Goal: Task Accomplishment & Management: Manage account settings

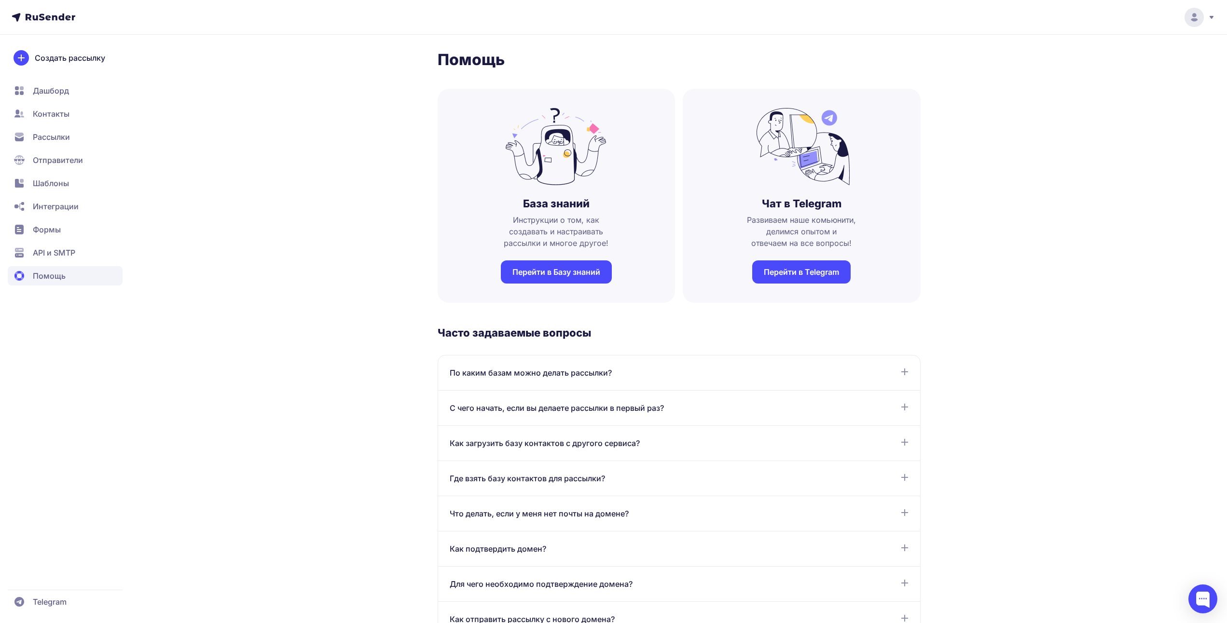
click at [1207, 17] on div at bounding box center [1195, 17] width 41 height 19
click at [1096, 48] on span "Аккаунт" at bounding box center [1088, 47] width 30 height 12
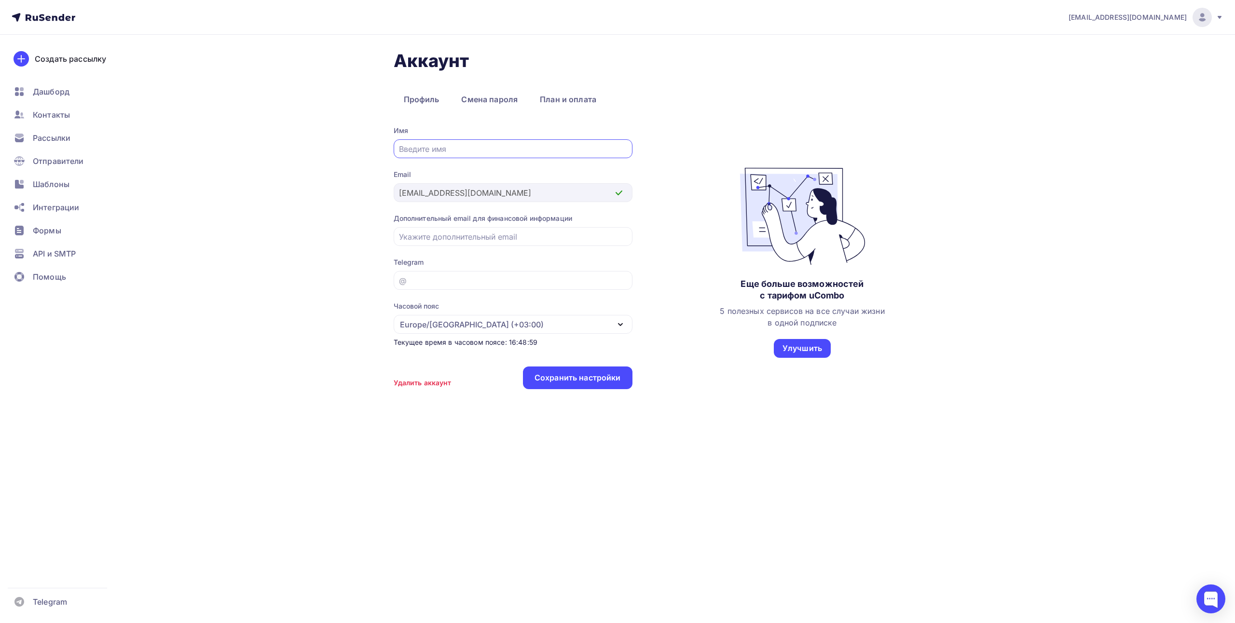
click at [1219, 25] on div "[EMAIL_ADDRESS][DOMAIN_NAME]" at bounding box center [1146, 17] width 155 height 19
click at [1094, 90] on span "Выйти" at bounding box center [1091, 89] width 25 height 12
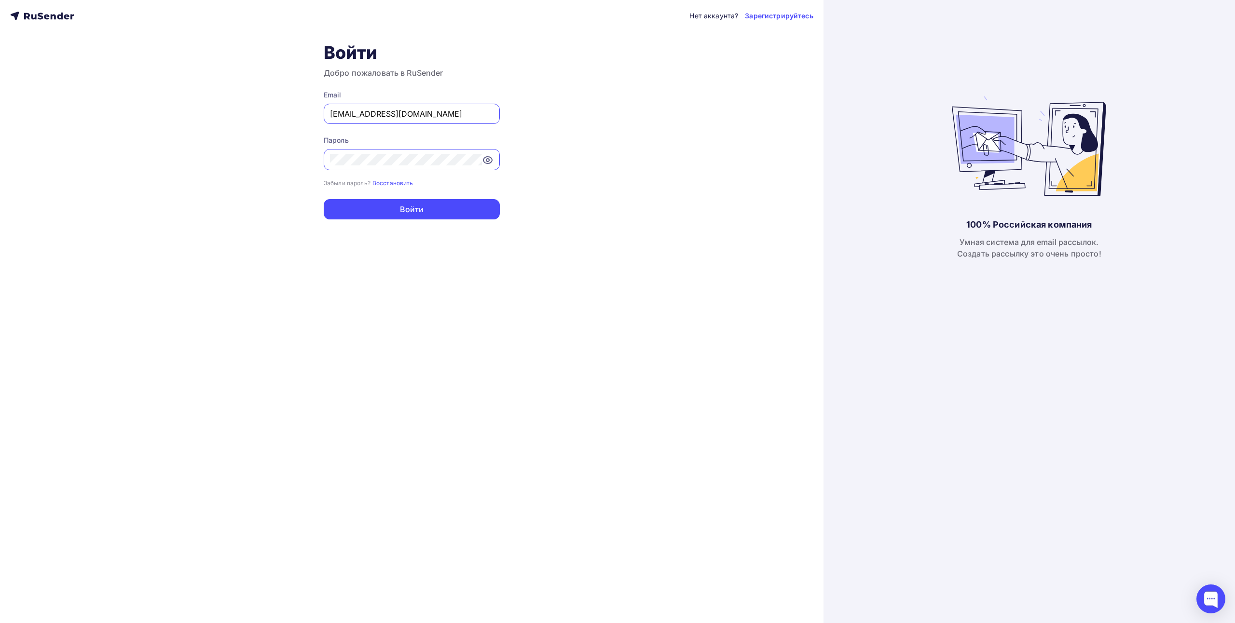
click at [456, 108] on div "[EMAIL_ADDRESS][DOMAIN_NAME]" at bounding box center [412, 114] width 176 height 20
click at [435, 115] on input "[EMAIL_ADDRESS][DOMAIN_NAME]" at bounding box center [412, 114] width 164 height 12
type input "[PERSON_NAME][EMAIL_ADDRESS][DOMAIN_NAME]"
click at [407, 201] on button "Войти" at bounding box center [412, 209] width 176 height 20
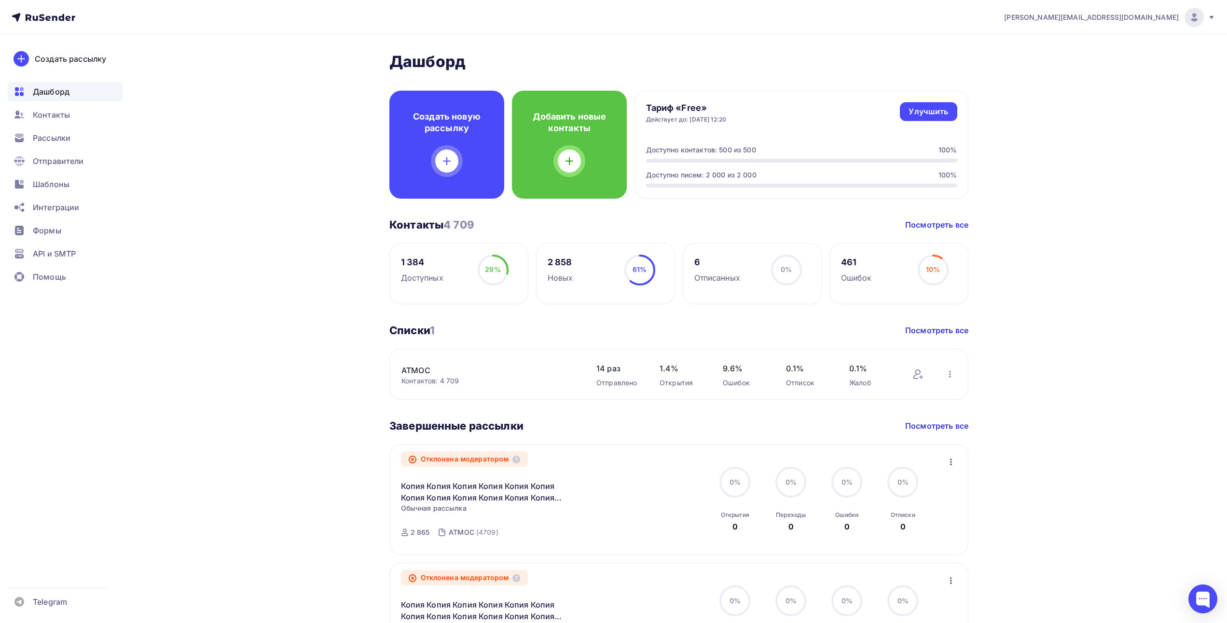
scroll to position [48, 0]
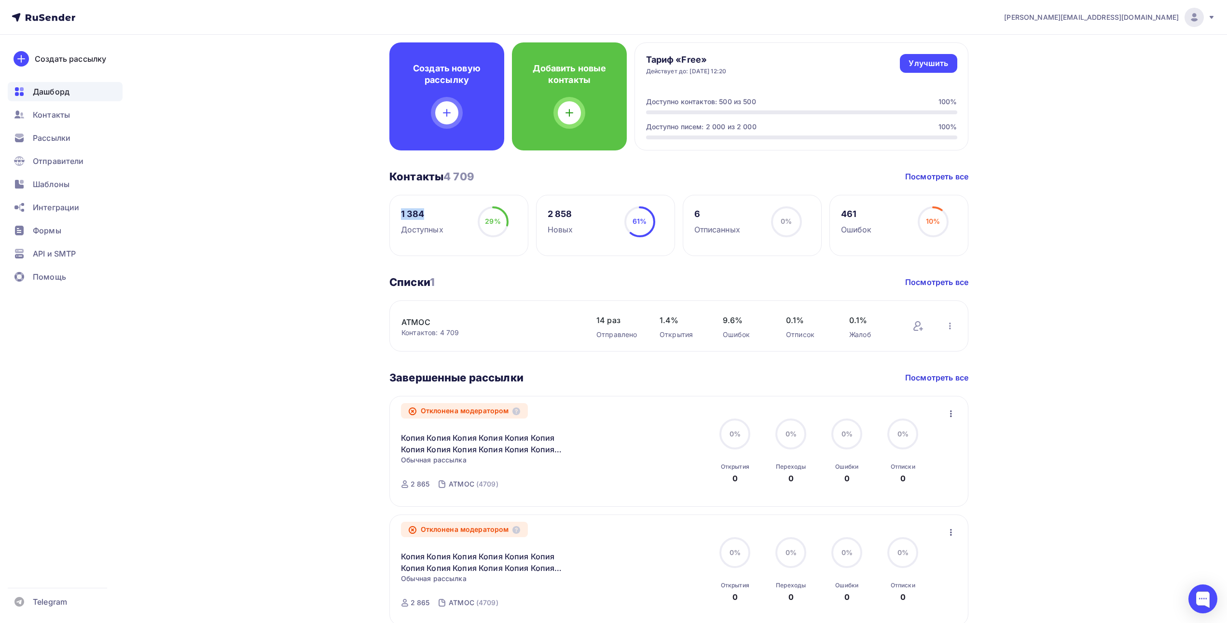
drag, startPoint x: 432, startPoint y: 214, endPoint x: 383, endPoint y: 214, distance: 49.2
click at [383, 214] on div "[PERSON_NAME] Пару шагов, чтобы начать работу! Закрыть Выполните эти шаги, чтоб…" at bounding box center [613, 566] width 791 height 1161
click at [425, 226] on div "Доступных" at bounding box center [422, 230] width 42 height 12
click at [554, 213] on div "2 858" at bounding box center [561, 214] width 26 height 12
click at [570, 221] on div "2 858 Новых" at bounding box center [561, 221] width 26 height 29
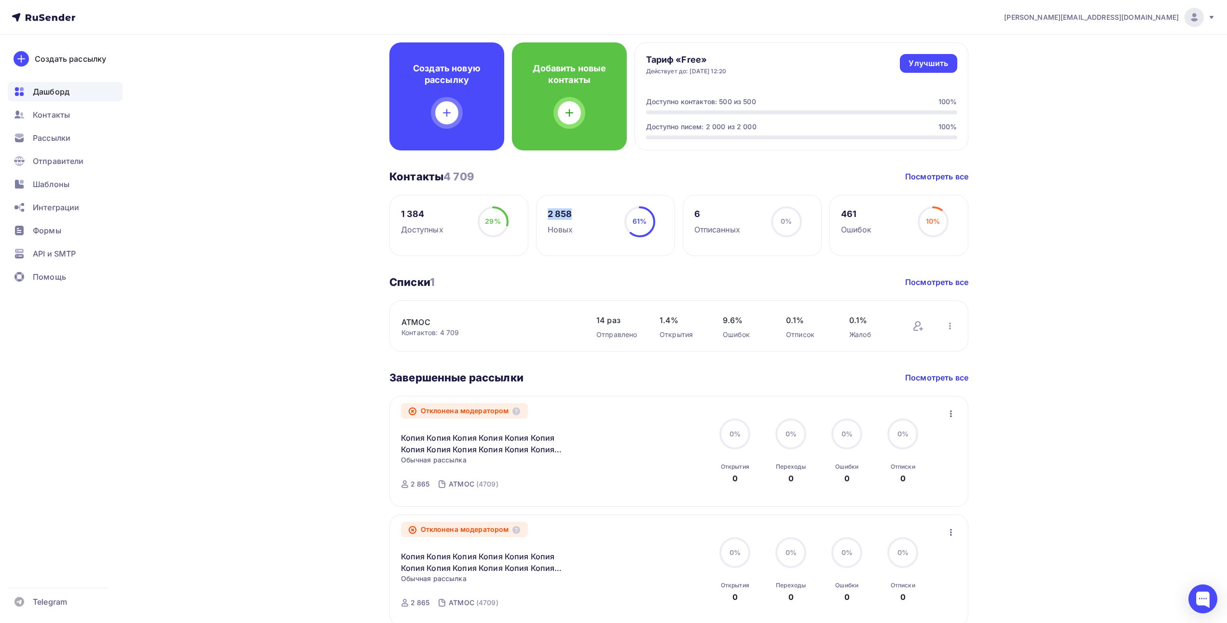
drag, startPoint x: 577, startPoint y: 219, endPoint x: 546, endPoint y: 218, distance: 30.9
click at [546, 218] on div "2 858 Новых 61% 61%" at bounding box center [605, 225] width 139 height 61
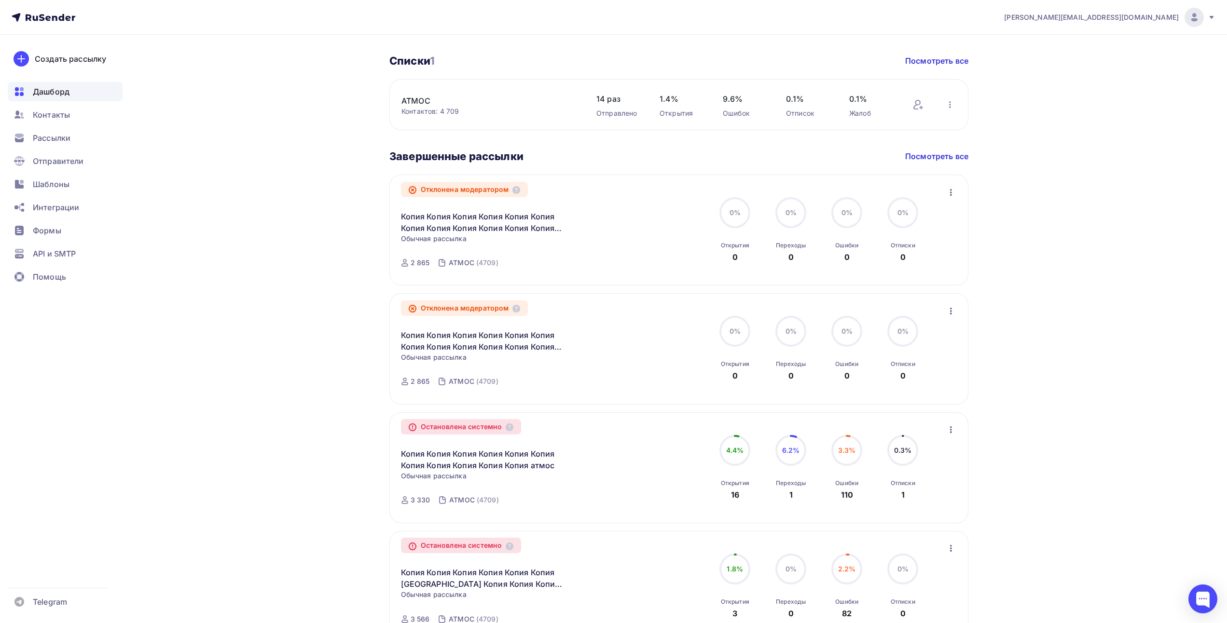
scroll to position [290, 0]
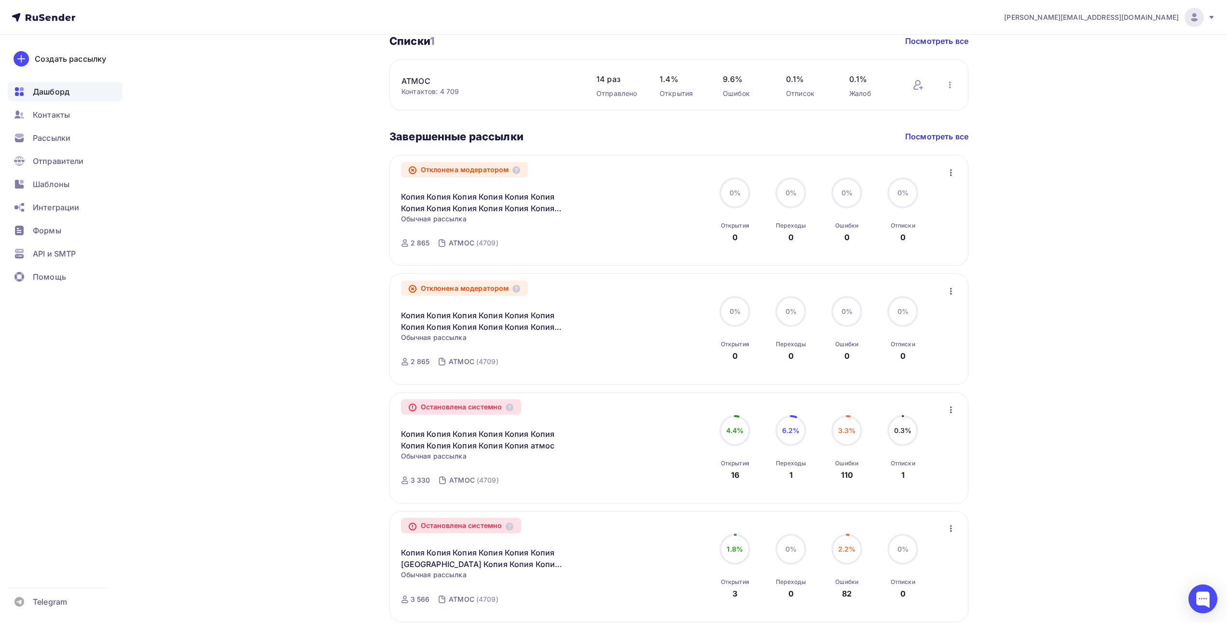
drag, startPoint x: 502, startPoint y: 410, endPoint x: 429, endPoint y: 410, distance: 72.9
click at [429, 410] on div "Остановлена системно" at bounding box center [461, 407] width 121 height 15
click at [557, 430] on link "Копия Копия Копия Копия Копия Копия Копия Копия Копия Копия Копия атмос" at bounding box center [484, 439] width 166 height 23
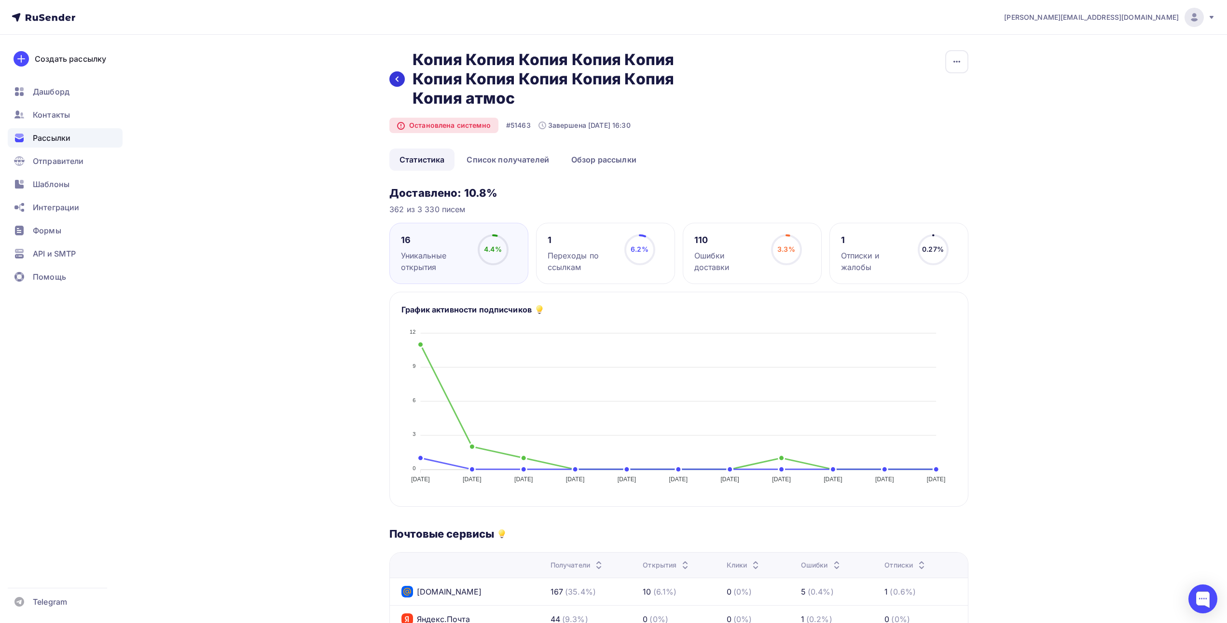
click at [399, 83] on icon at bounding box center [397, 79] width 8 height 8
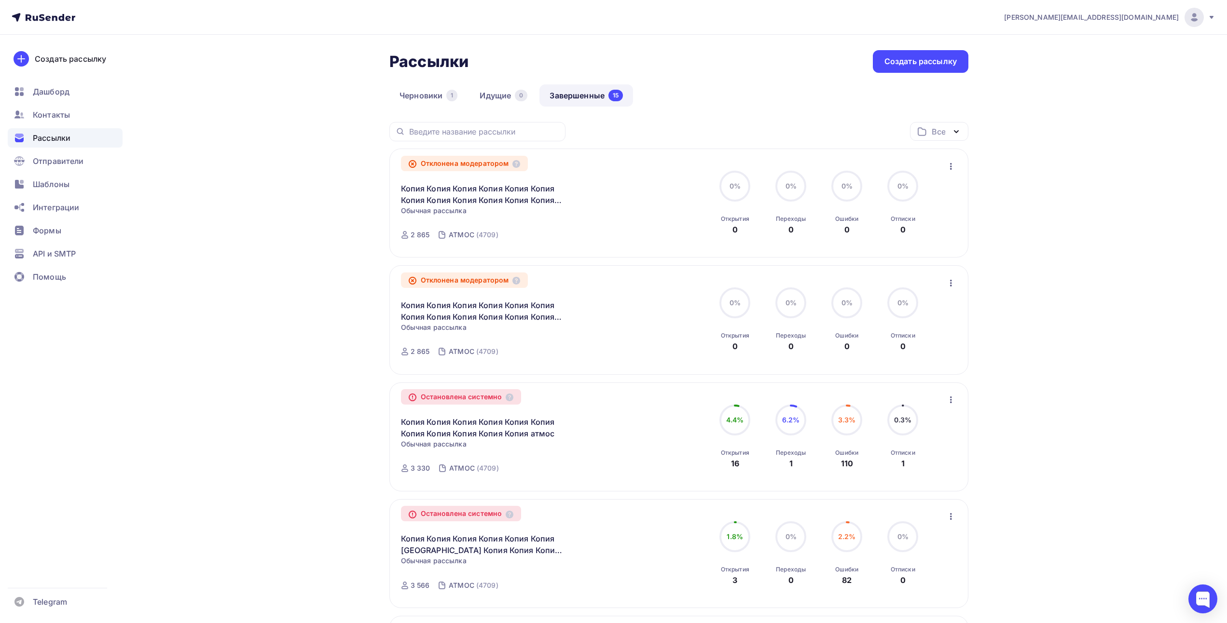
click at [40, 138] on span "Рассылки" at bounding box center [52, 138] width 38 height 12
click at [58, 86] on span "Дашборд" at bounding box center [51, 92] width 37 height 12
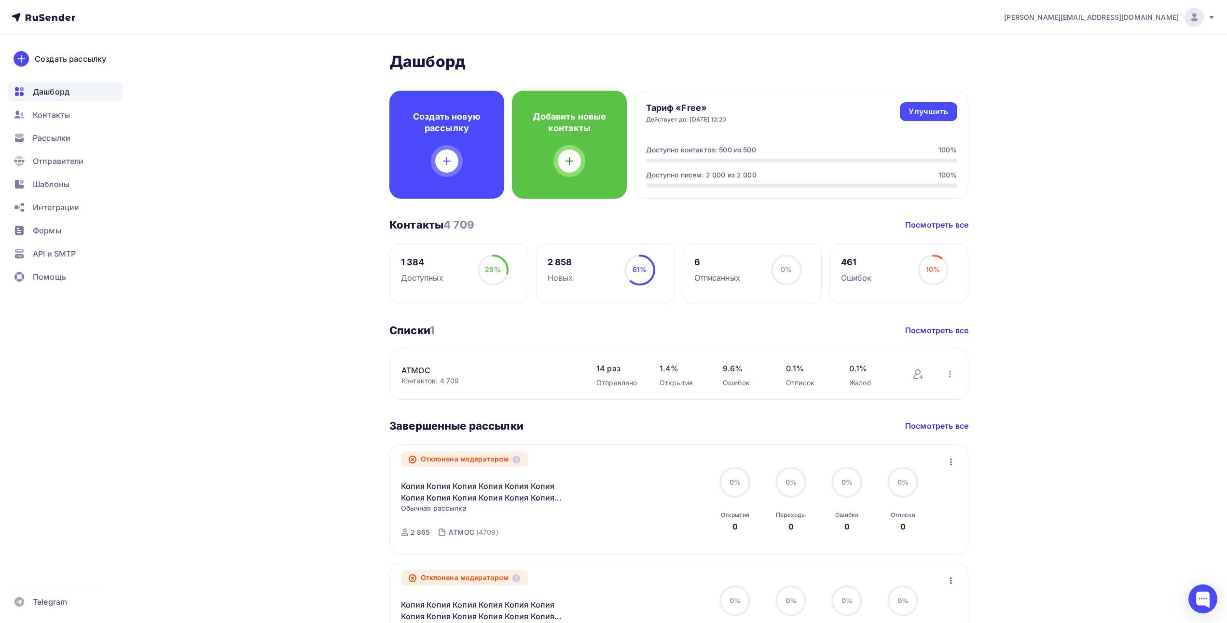
drag, startPoint x: 488, startPoint y: 224, endPoint x: 442, endPoint y: 224, distance: 46.3
click at [442, 224] on div "Контакты 4 709 Контакты 4 709 Посмотреть все" at bounding box center [678, 225] width 579 height 14
click at [488, 230] on div "Контакты 4 709 Контакты 4 709 Посмотреть все" at bounding box center [678, 225] width 579 height 14
drag, startPoint x: 856, startPoint y: 262, endPoint x: 846, endPoint y: 262, distance: 10.6
click at [846, 262] on div "461" at bounding box center [856, 263] width 31 height 12
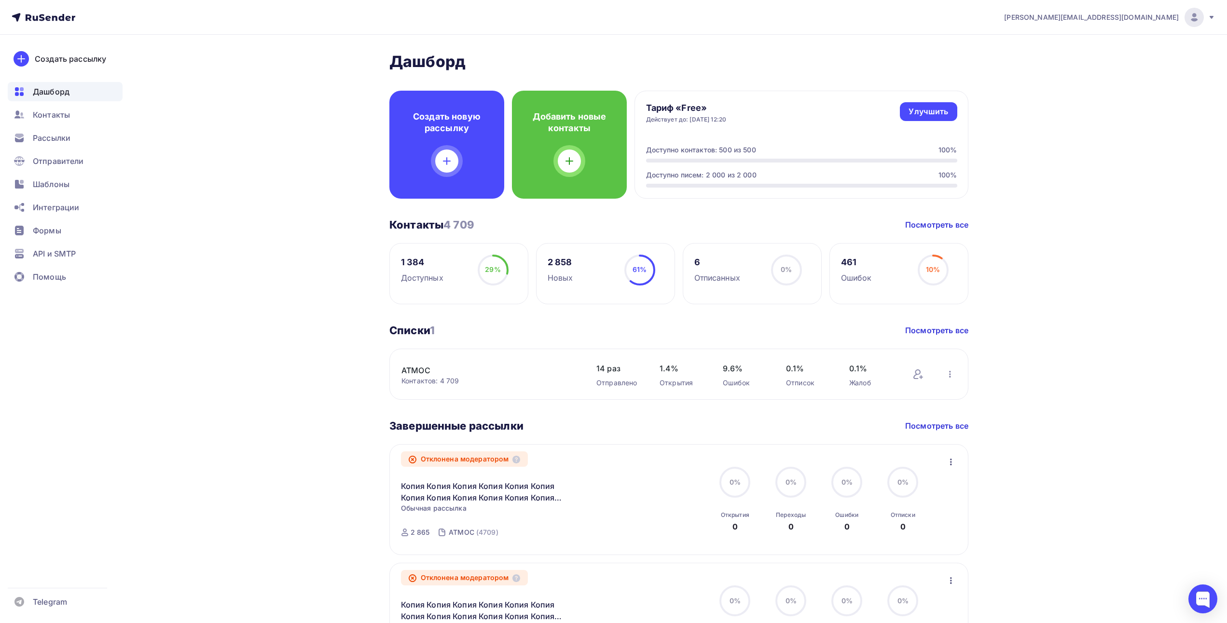
click at [867, 278] on div "Ошибок" at bounding box center [856, 278] width 31 height 12
click at [855, 261] on div "461" at bounding box center [856, 263] width 31 height 12
drag, startPoint x: 488, startPoint y: 226, endPoint x: 452, endPoint y: 225, distance: 36.2
click at [452, 225] on div "Контакты 4 709 Контакты 4 709 Посмотреть все" at bounding box center [678, 225] width 579 height 14
drag, startPoint x: 421, startPoint y: 265, endPoint x: 416, endPoint y: 262, distance: 5.5
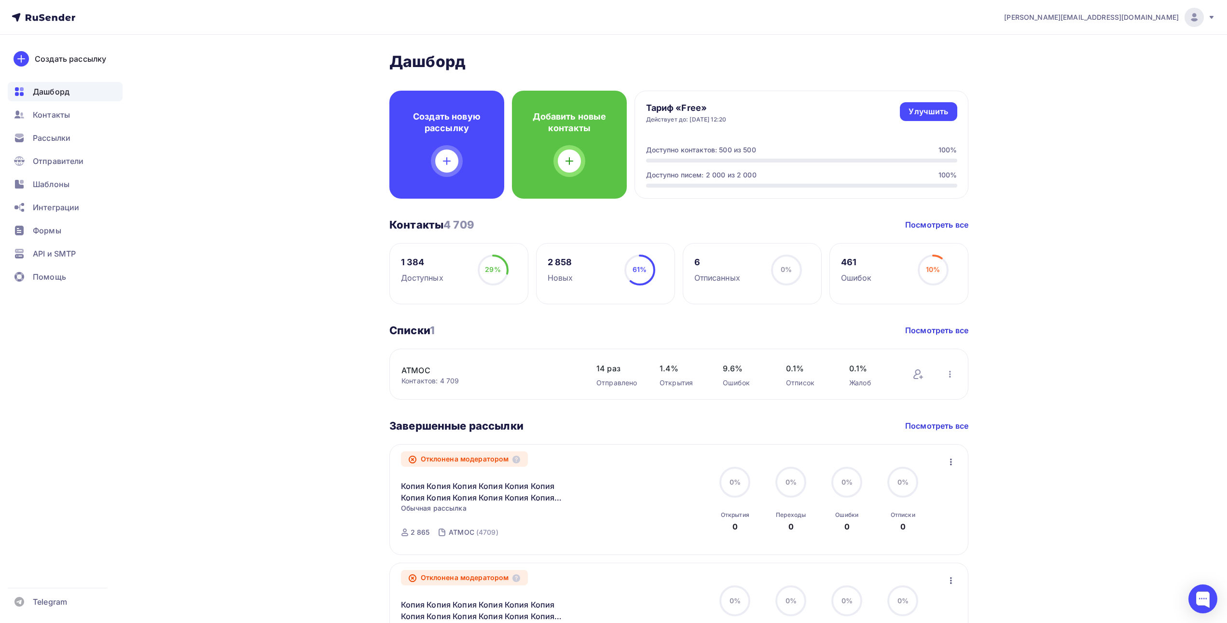
click at [416, 262] on div "1 384" at bounding box center [422, 263] width 42 height 12
click at [463, 224] on div "Контакты 4 709 Контакты 4 709 Посмотреть все" at bounding box center [678, 225] width 579 height 14
click at [510, 229] on div "Контакты 4 709 Контакты 4 709 Посмотреть все" at bounding box center [678, 225] width 579 height 14
click at [1178, 19] on span "[PERSON_NAME][EMAIL_ADDRESS][DOMAIN_NAME]" at bounding box center [1091, 18] width 175 height 10
click at [1151, 23] on div "[PERSON_NAME][EMAIL_ADDRESS][DOMAIN_NAME]" at bounding box center [1109, 17] width 211 height 19
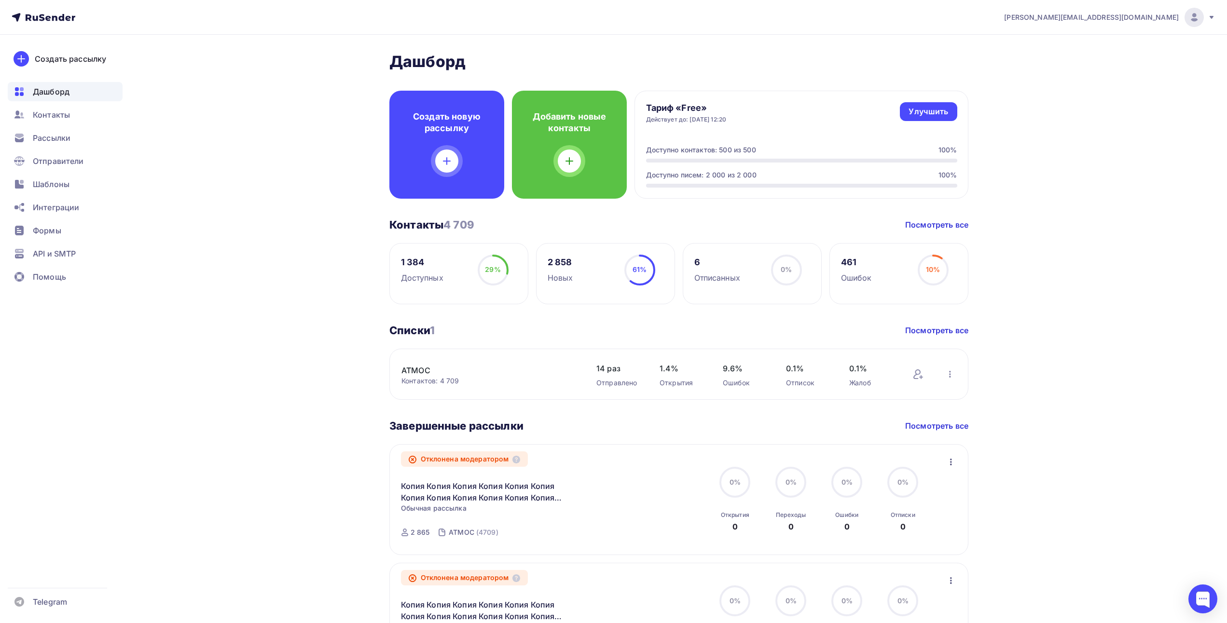
click at [1146, 19] on span "[PERSON_NAME][EMAIL_ADDRESS][DOMAIN_NAME]" at bounding box center [1091, 18] width 175 height 10
click at [1149, 17] on span "[PERSON_NAME][EMAIL_ADDRESS][DOMAIN_NAME]" at bounding box center [1091, 18] width 175 height 10
click at [42, 116] on span "Контакты" at bounding box center [51, 115] width 37 height 12
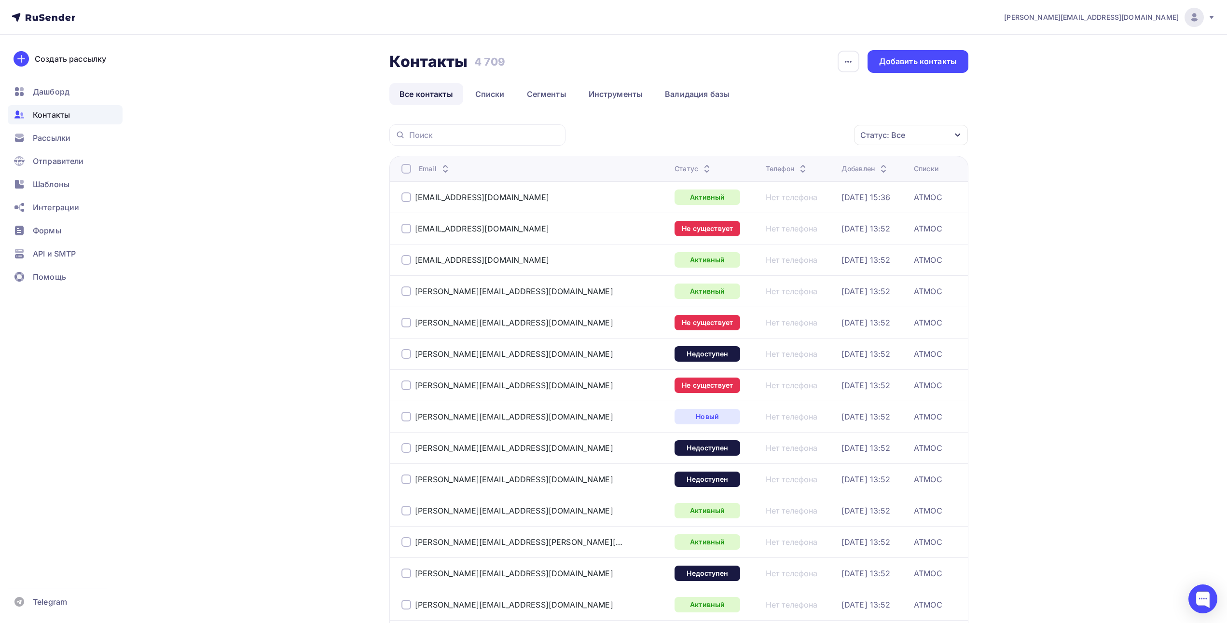
click at [54, 113] on span "Контакты" at bounding box center [51, 115] width 37 height 12
click at [68, 92] on span "Дашборд" at bounding box center [51, 92] width 37 height 12
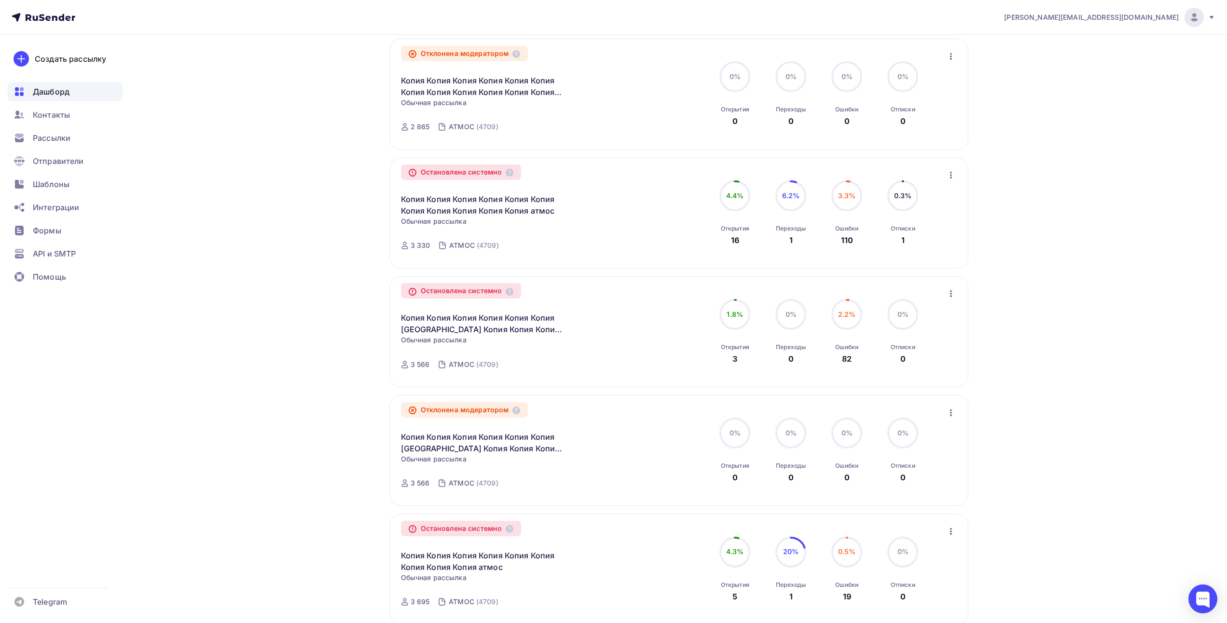
scroll to position [476, 0]
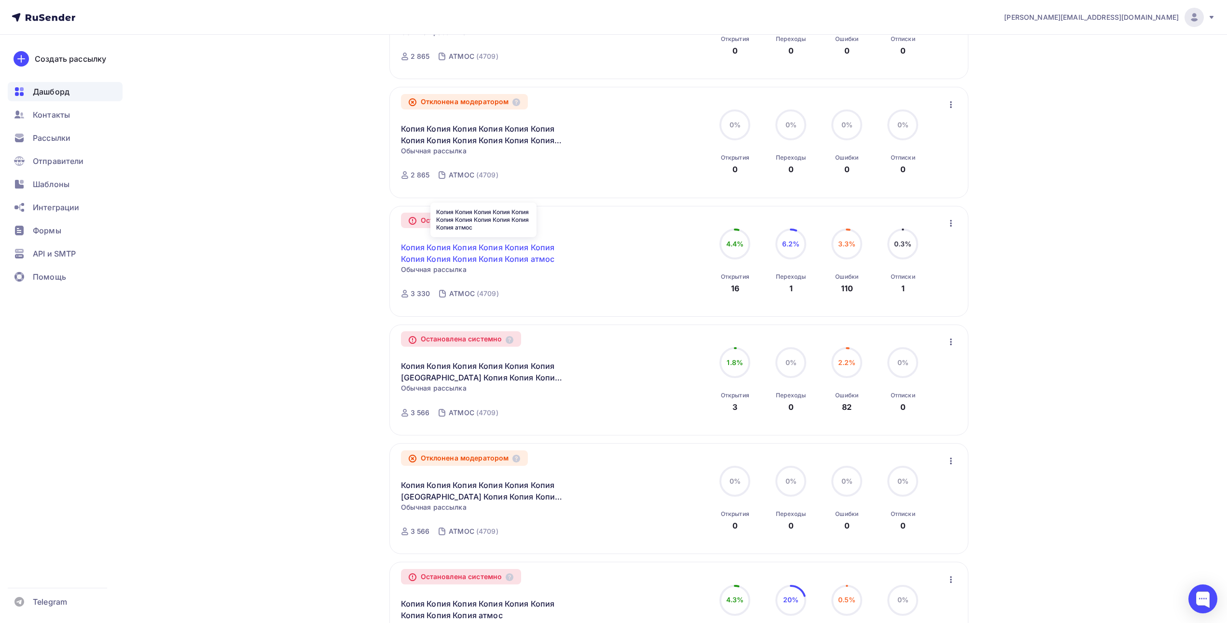
click at [512, 253] on link "Копия Копия Копия Копия Копия Копия Копия Копия Копия Копия Копия атмос" at bounding box center [484, 253] width 166 height 23
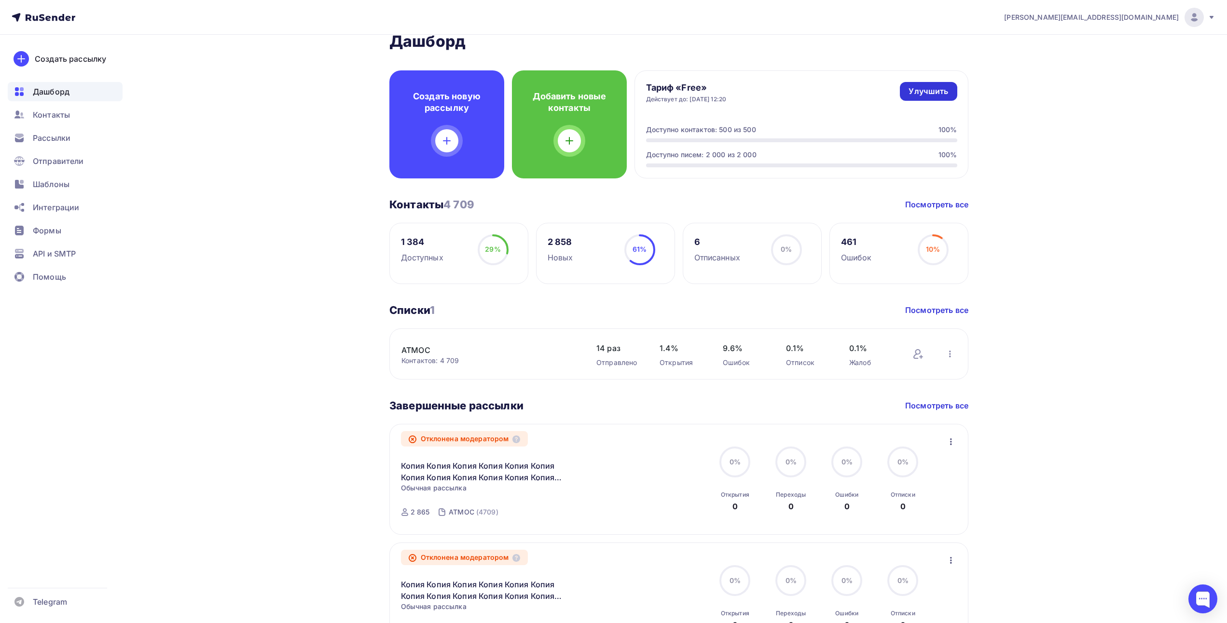
scroll to position [3, 0]
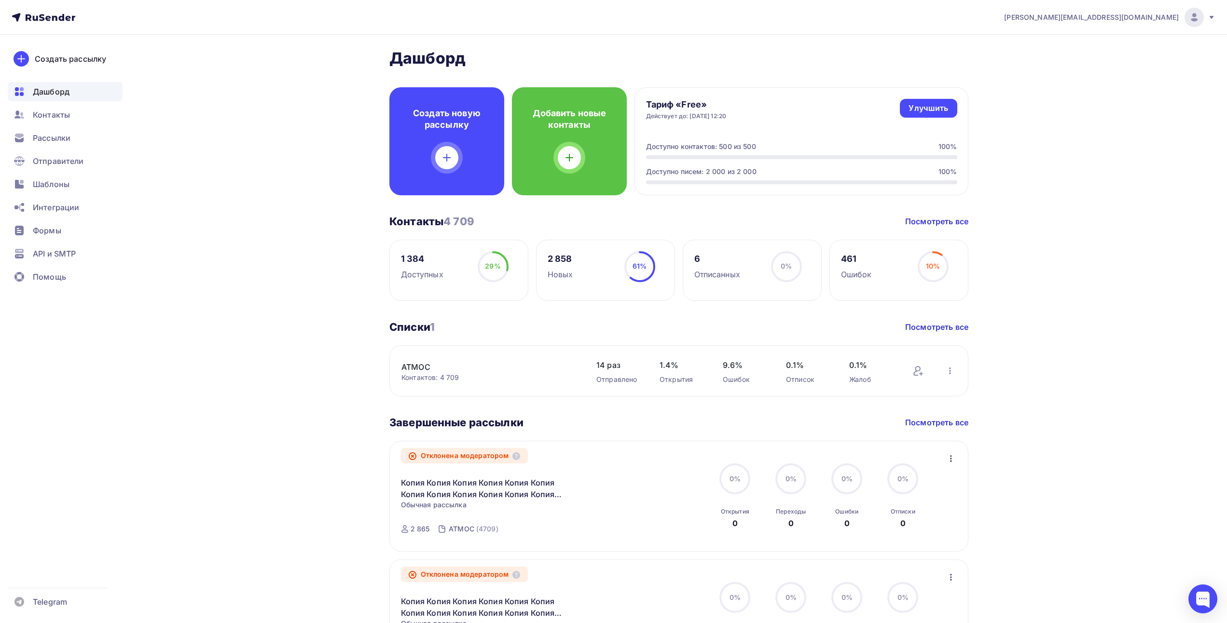
click at [1205, 19] on div "[PERSON_NAME][EMAIL_ADDRESS][DOMAIN_NAME]" at bounding box center [1109, 17] width 211 height 19
click at [1090, 92] on span "Выйти" at bounding box center [1083, 89] width 25 height 12
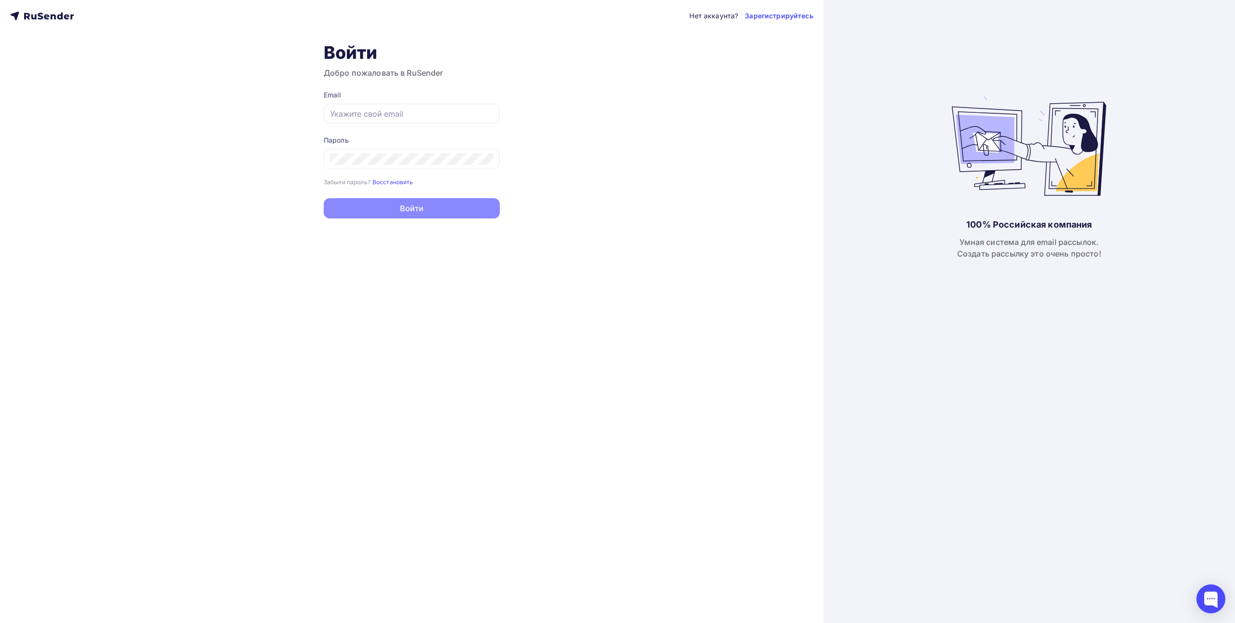
type input "[PERSON_NAME][EMAIL_ADDRESS][DOMAIN_NAME]"
